Goal: Task Accomplishment & Management: Understand process/instructions

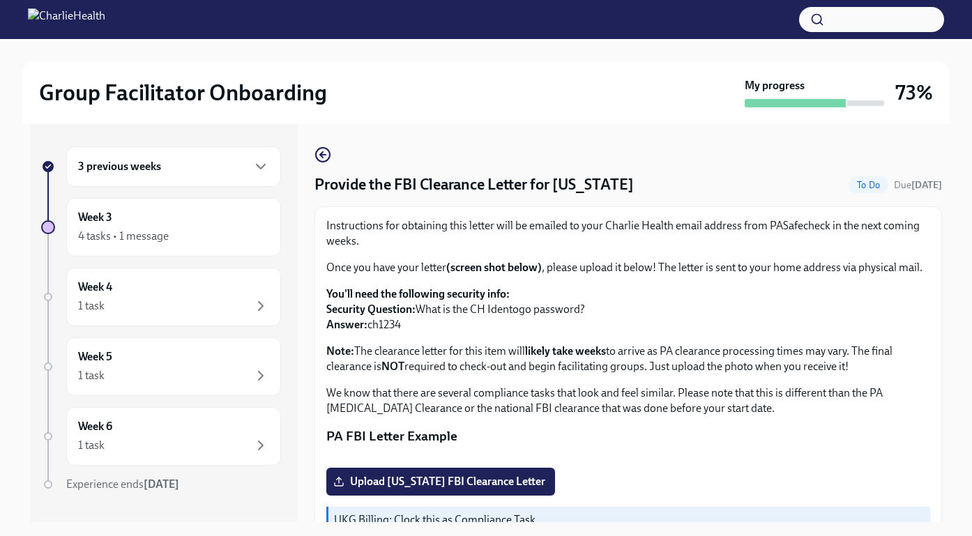
scroll to position [25, 0]
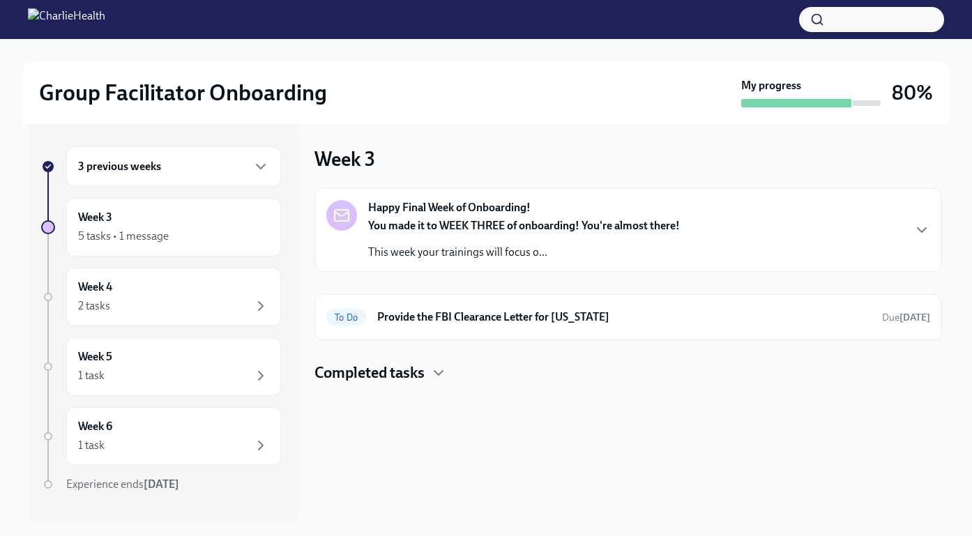
click at [560, 225] on strong "You made it to WEEK THREE of onboarding! You're almost there!" at bounding box center [524, 225] width 312 height 13
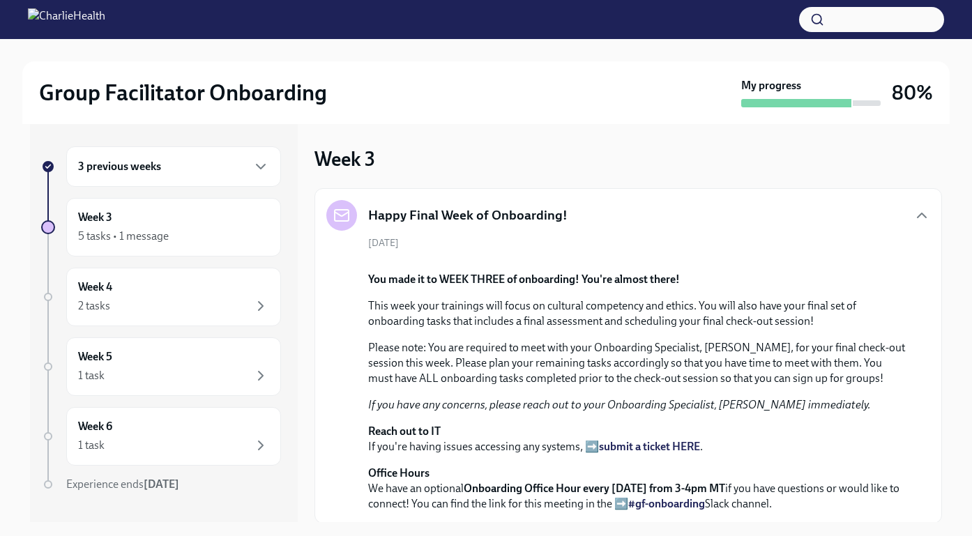
scroll to position [416, 0]
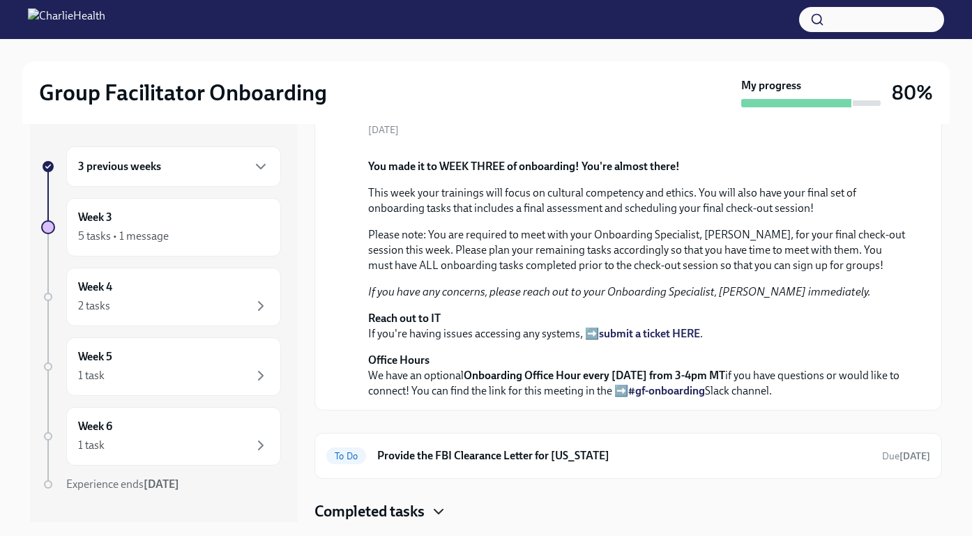
click at [437, 513] on icon "button" at bounding box center [438, 511] width 17 height 17
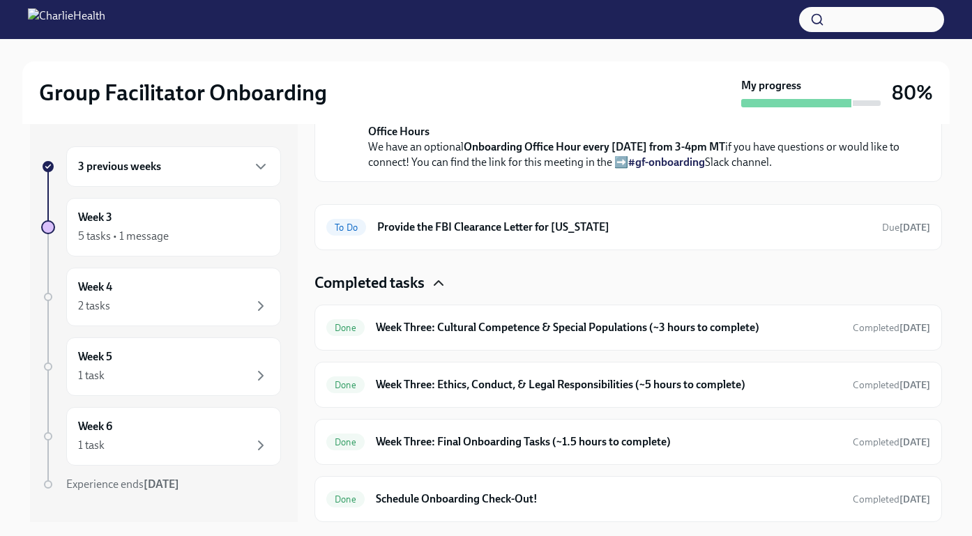
scroll to position [645, 0]
click at [449, 494] on h6 "Schedule Onboarding Check-Out!" at bounding box center [609, 499] width 466 height 15
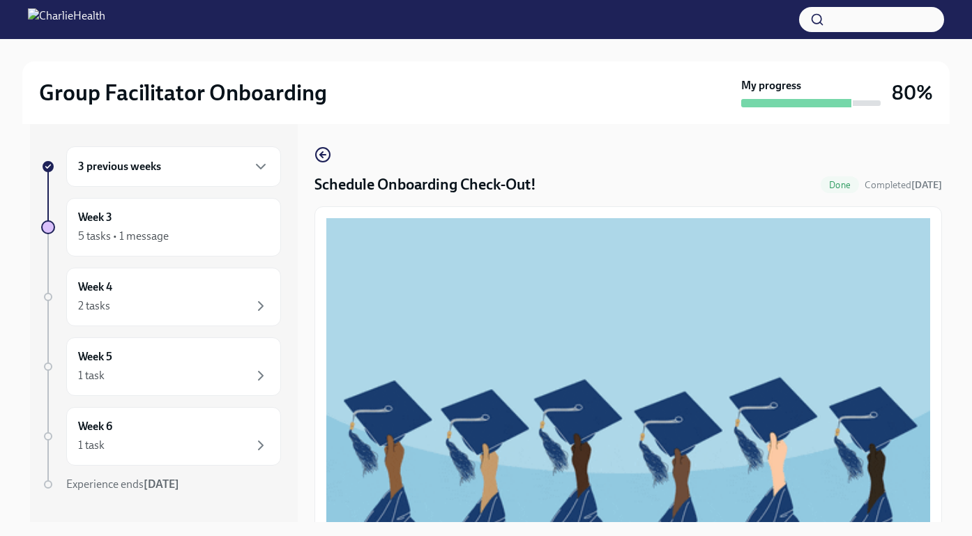
scroll to position [308, 0]
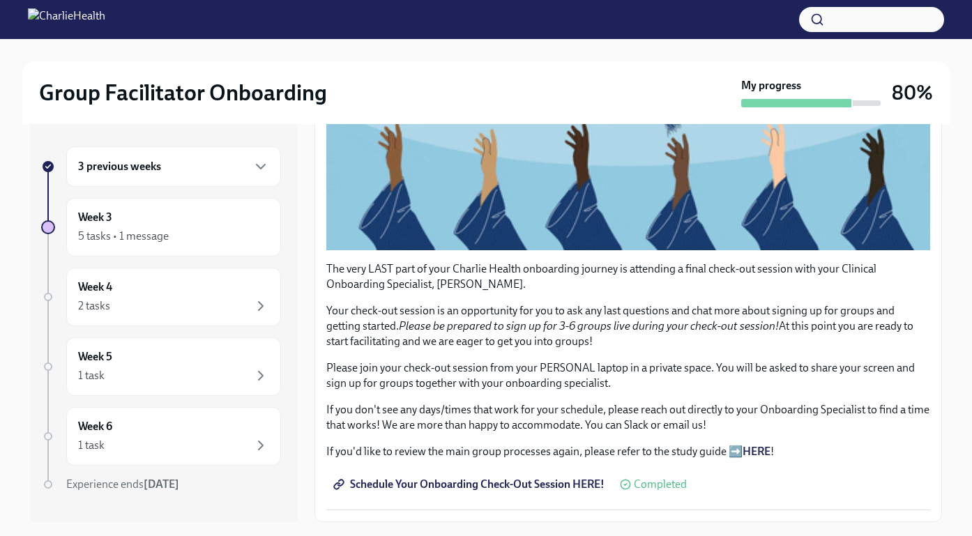
click at [506, 484] on span "Schedule Your Onboarding Check-Out Session HERE!" at bounding box center [470, 485] width 268 height 14
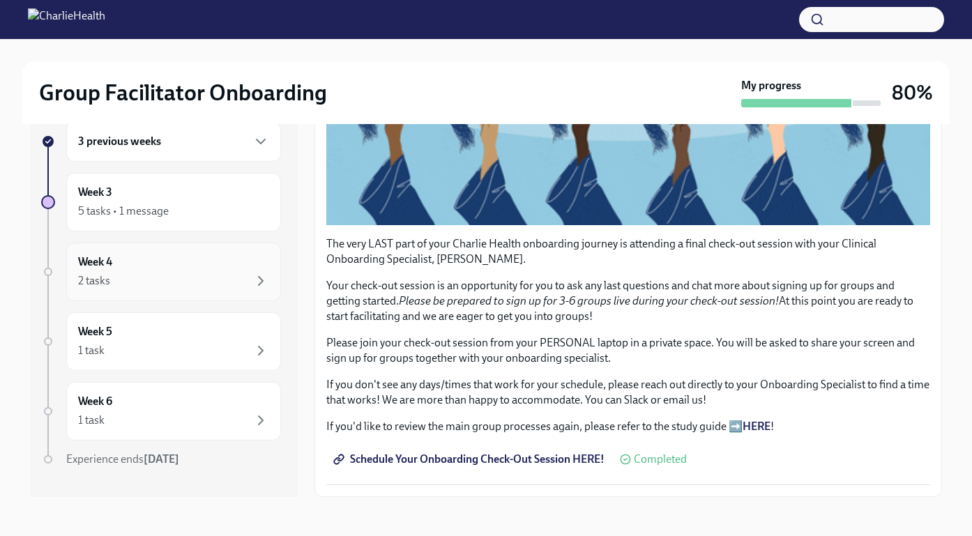
click at [210, 275] on div "2 tasks" at bounding box center [173, 281] width 191 height 17
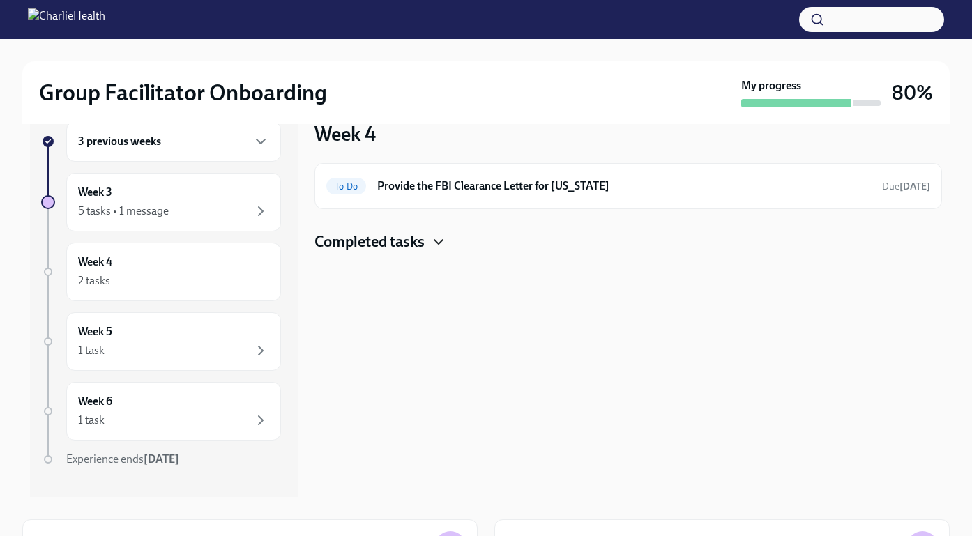
click at [433, 245] on icon "button" at bounding box center [438, 242] width 17 height 17
click at [436, 243] on icon "button" at bounding box center [438, 242] width 17 height 17
click at [199, 349] on div "1 task" at bounding box center [173, 350] width 191 height 17
click at [223, 412] on div "1 task" at bounding box center [173, 420] width 191 height 17
click at [201, 274] on div "2 tasks" at bounding box center [173, 281] width 191 height 17
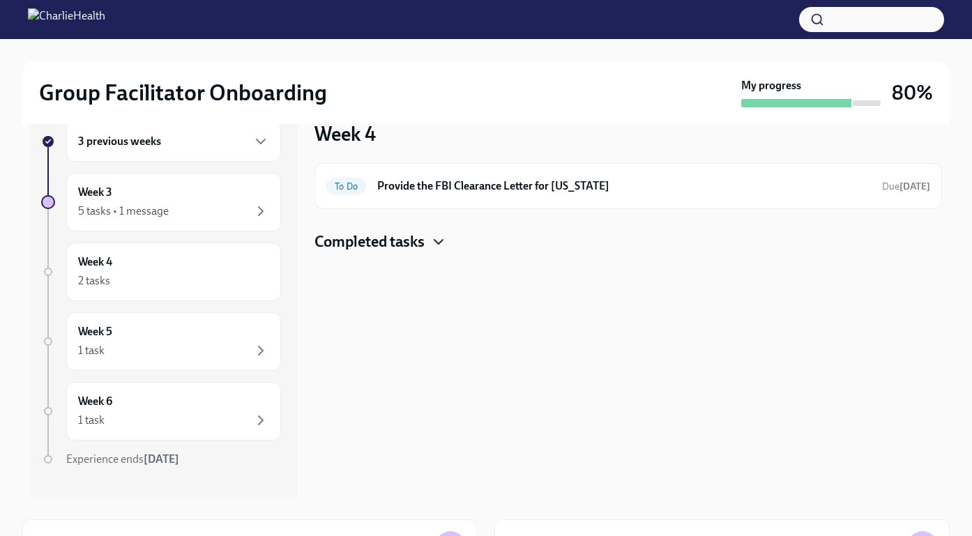
click at [437, 236] on icon "button" at bounding box center [438, 242] width 17 height 17
